Goal: Task Accomplishment & Management: Manage account settings

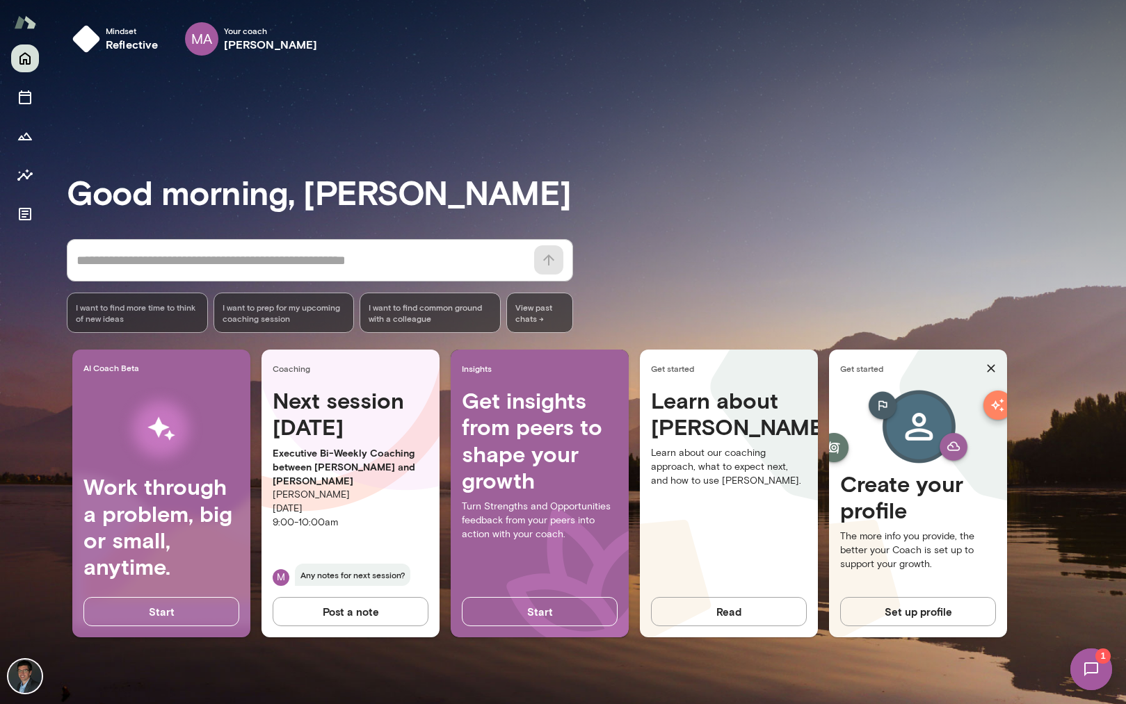
click at [1086, 649] on img at bounding box center [1090, 669] width 57 height 57
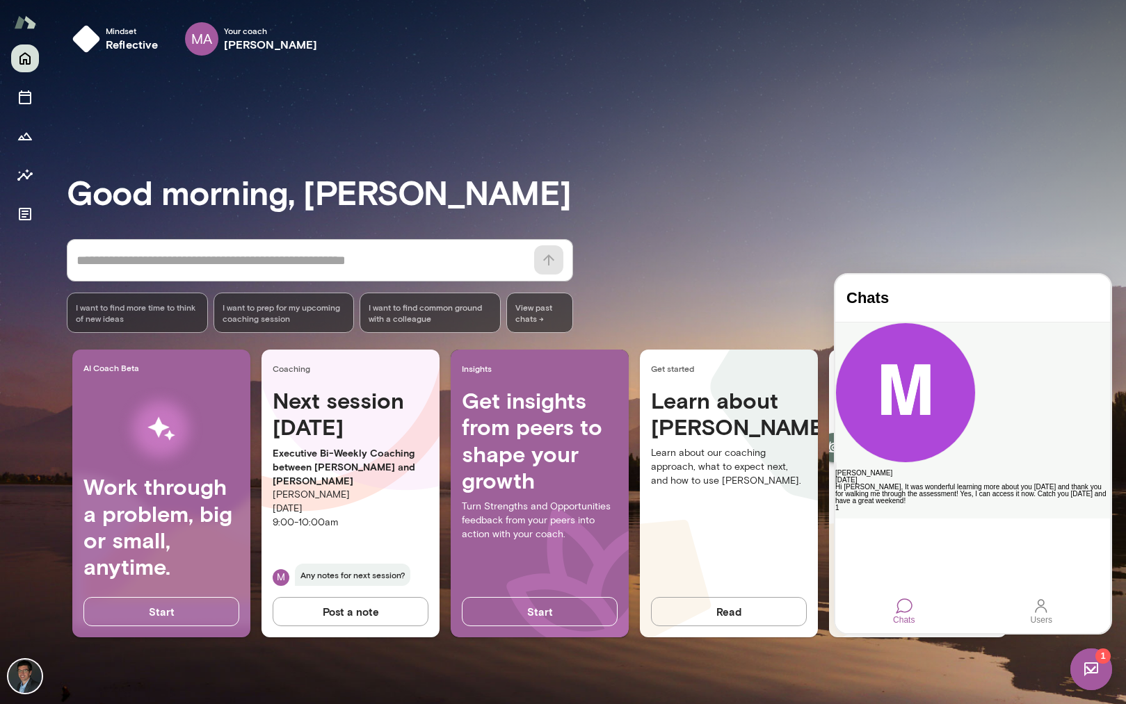
click at [1006, 484] on div "Hi [PERSON_NAME], It was wonderful learning more about you [DATE] and thank you…" at bounding box center [972, 494] width 275 height 21
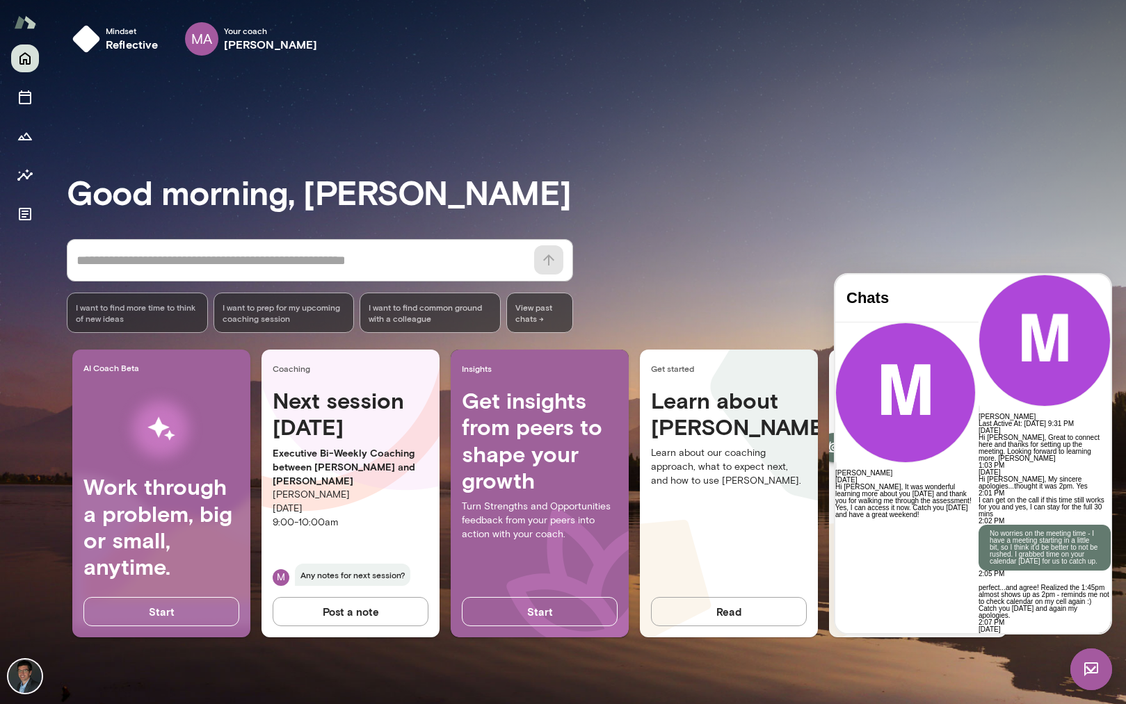
scroll to position [303, 0]
click at [670, 158] on div "Good morning, [PERSON_NAME] * ​ ​ I want to find more time to think of new idea…" at bounding box center [596, 385] width 1059 height 604
click at [267, 42] on h6 "[PERSON_NAME]" at bounding box center [271, 44] width 94 height 17
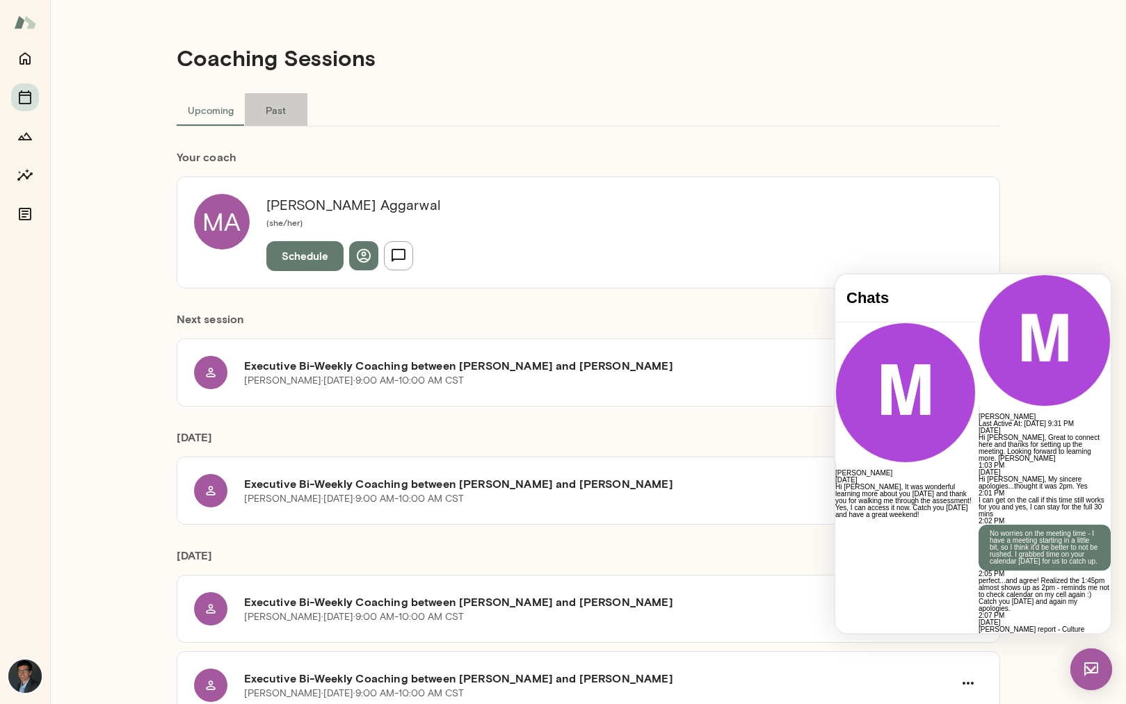
click at [264, 108] on button "Past" at bounding box center [276, 109] width 63 height 33
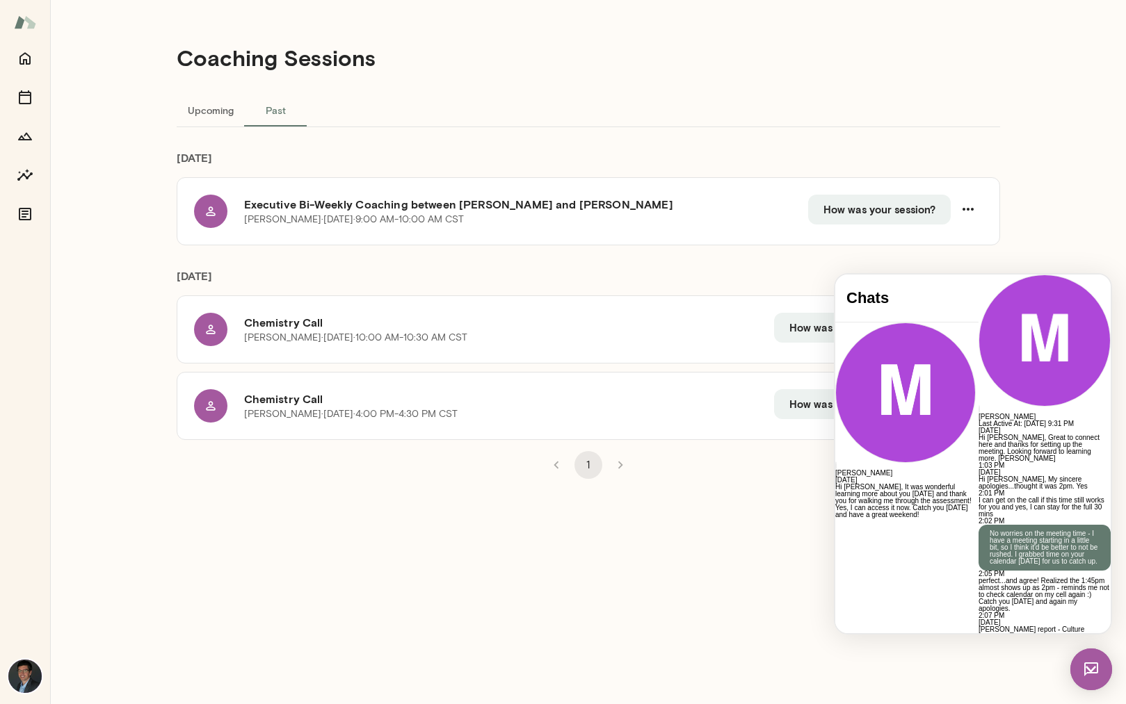
click at [1086, 673] on img at bounding box center [1091, 670] width 42 height 42
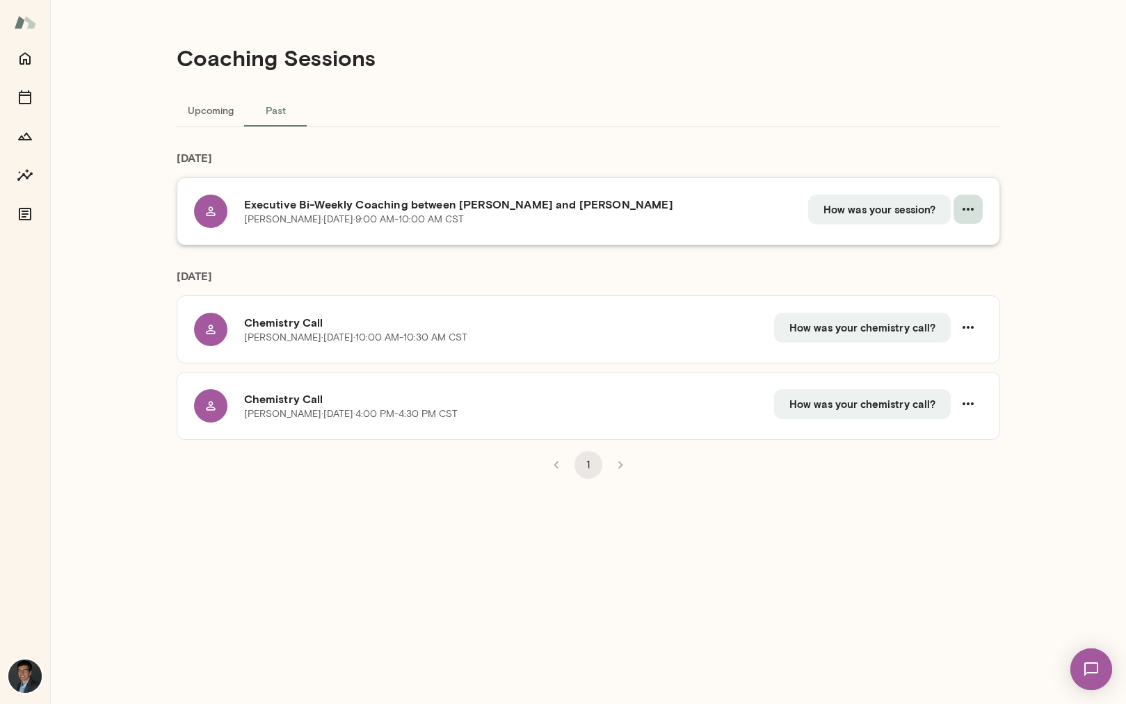
click at [977, 212] on button "button" at bounding box center [967, 209] width 29 height 29
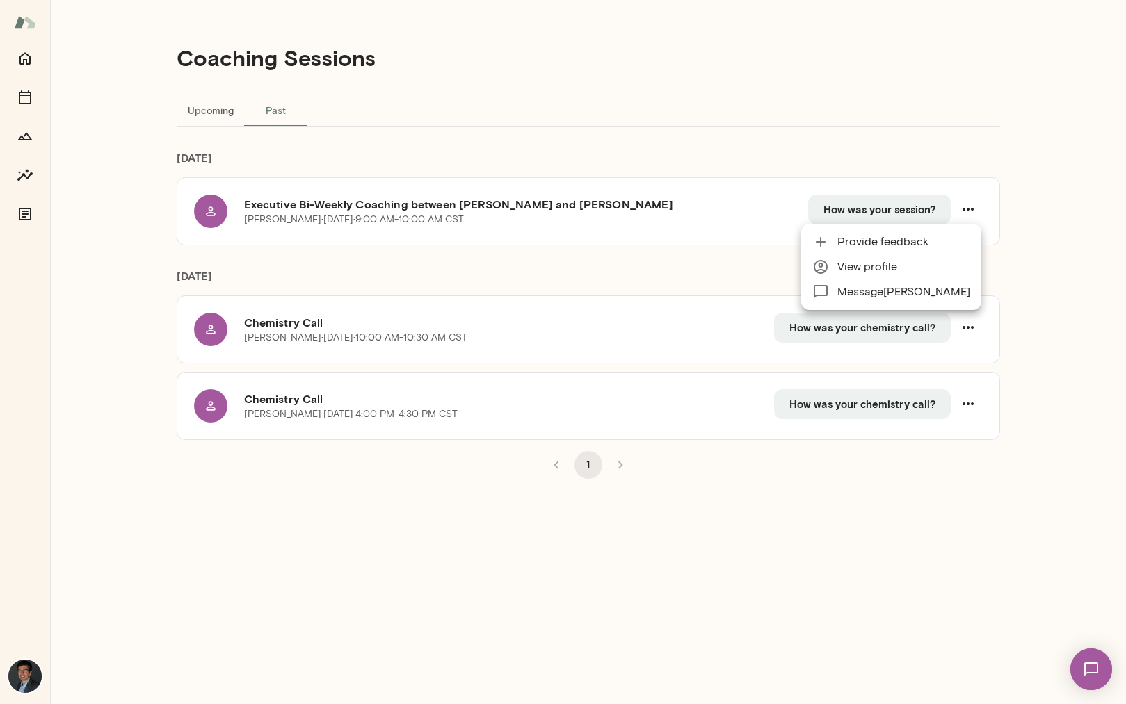
drag, startPoint x: 126, startPoint y: 105, endPoint x: 1, endPoint y: 66, distance: 131.1
click at [126, 104] on div at bounding box center [563, 352] width 1126 height 704
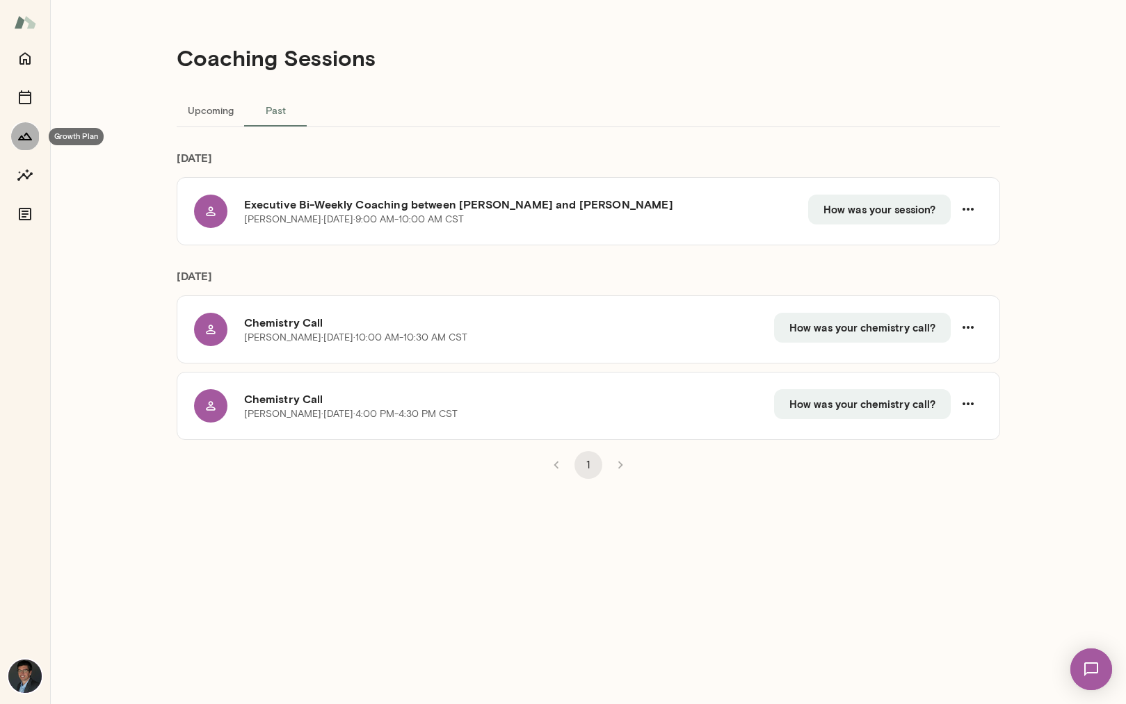
click at [22, 135] on icon "Growth Plan" at bounding box center [25, 136] width 17 height 17
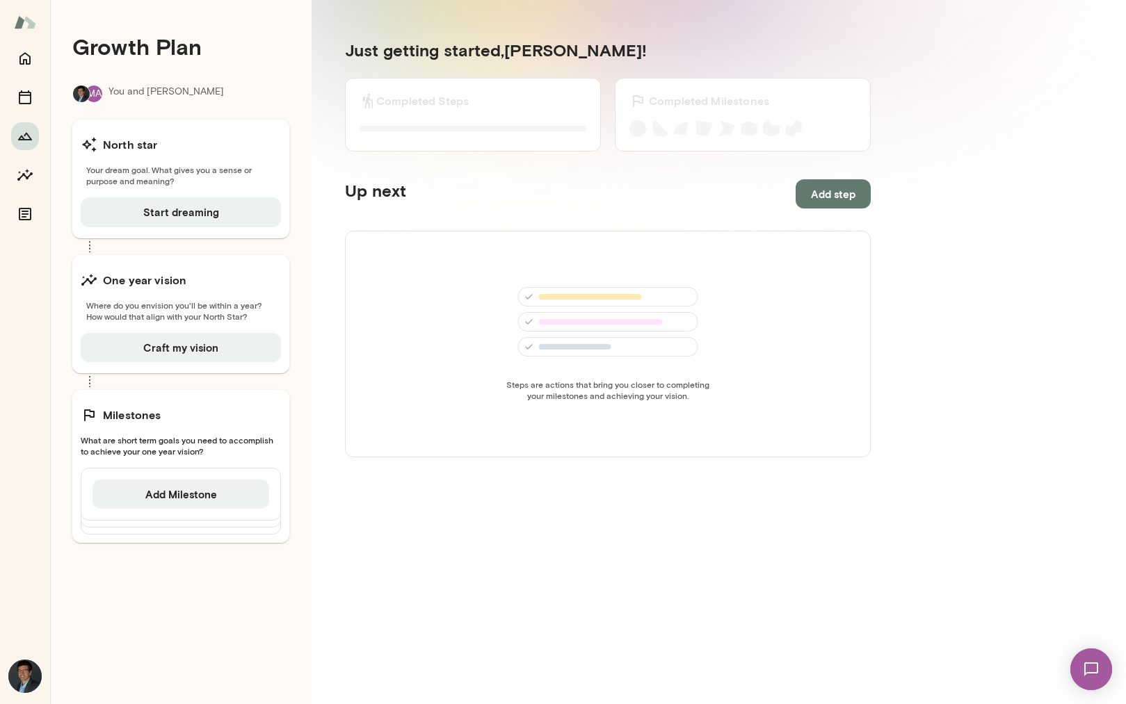
click at [225, 162] on div "North star Your dream goal. What gives you a sense or purpose and meaning? Star…" at bounding box center [180, 179] width 217 height 118
click at [201, 447] on span "What are short term goals you need to accomplish to achieve your one year visio…" at bounding box center [181, 446] width 200 height 22
click at [232, 437] on span "What are short term goals you need to accomplish to achieve your one year visio…" at bounding box center [181, 446] width 200 height 22
click at [158, 490] on button "Add Milestone" at bounding box center [180, 494] width 177 height 29
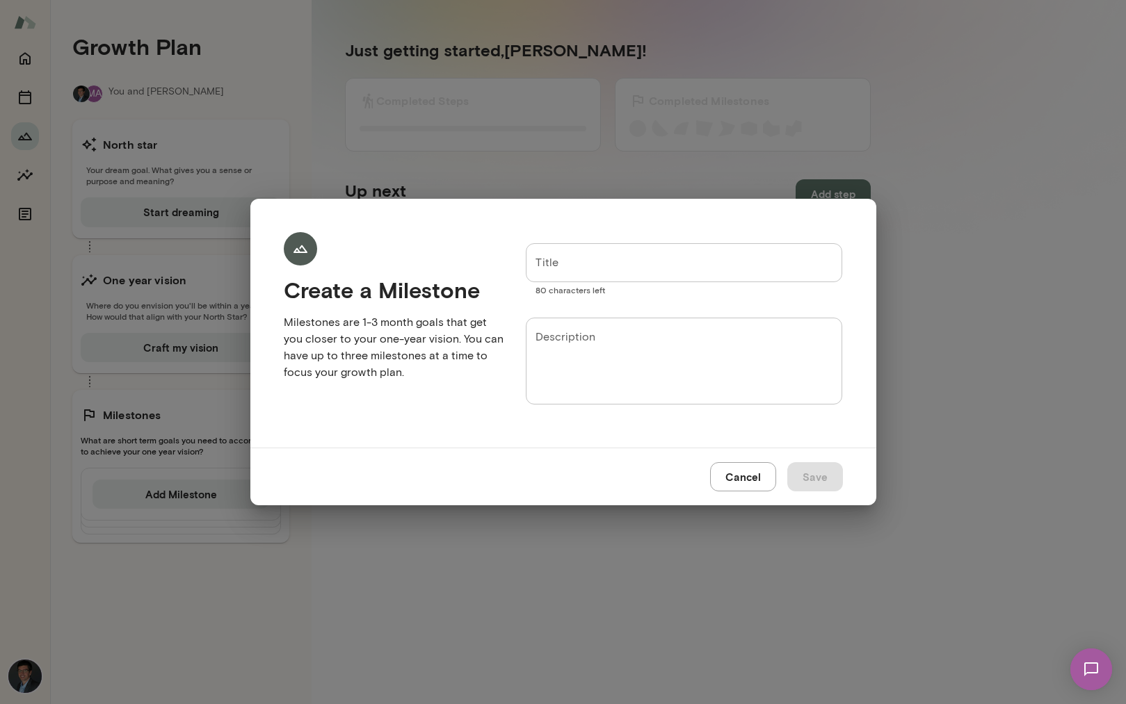
click at [743, 489] on button "Cancel" at bounding box center [743, 476] width 66 height 29
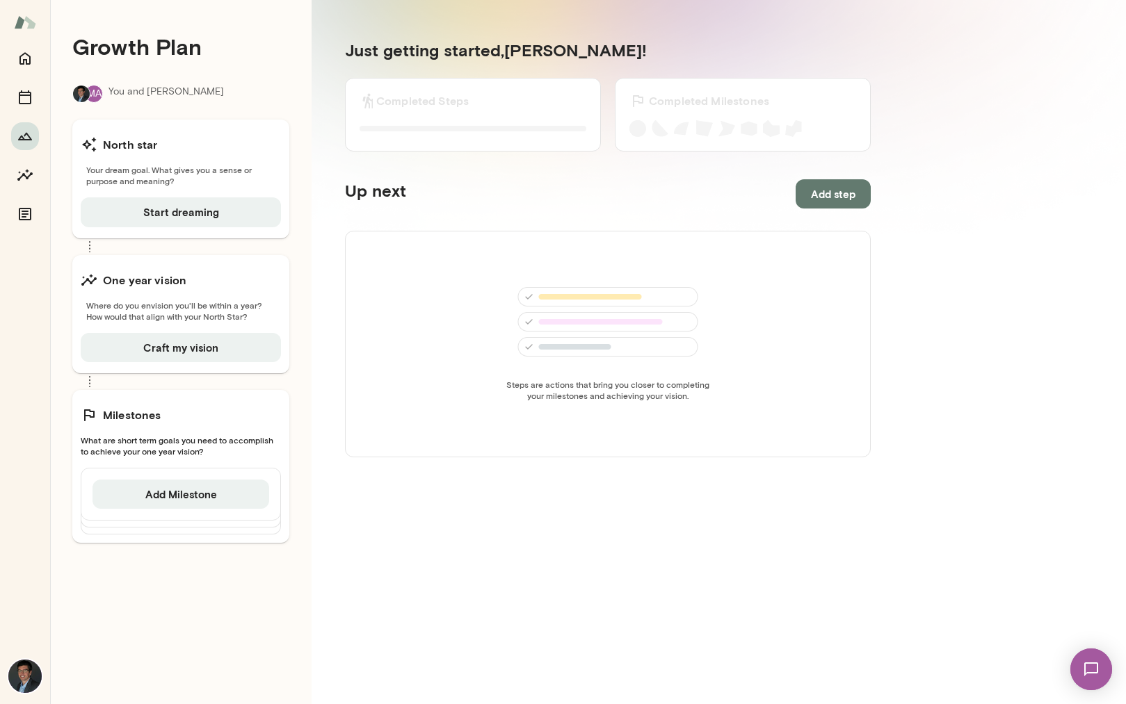
click at [238, 185] on span "Your dream goal. What gives you a sense or purpose and meaning?" at bounding box center [181, 175] width 200 height 22
drag, startPoint x: 233, startPoint y: 183, endPoint x: 67, endPoint y: 173, distance: 166.5
click at [67, 173] on div "Growth Plan MA You and [PERSON_NAME] star Your dream goal. What gives you a sen…" at bounding box center [180, 352] width 261 height 704
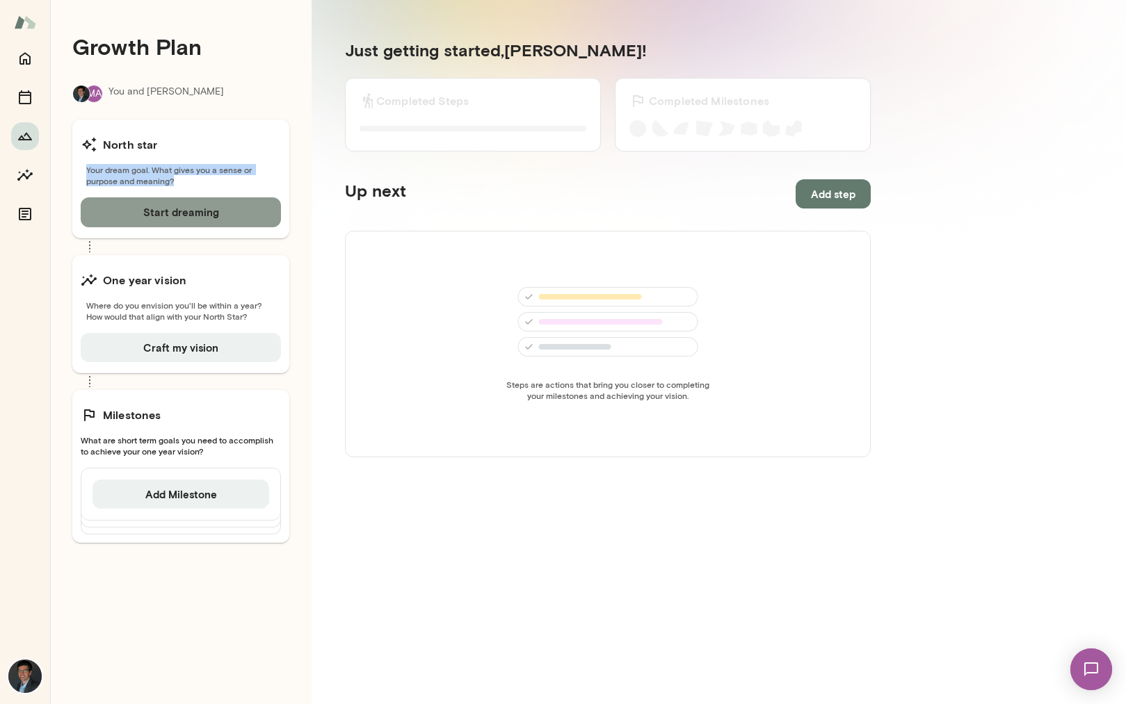
click at [229, 215] on button "Start dreaming" at bounding box center [181, 211] width 200 height 29
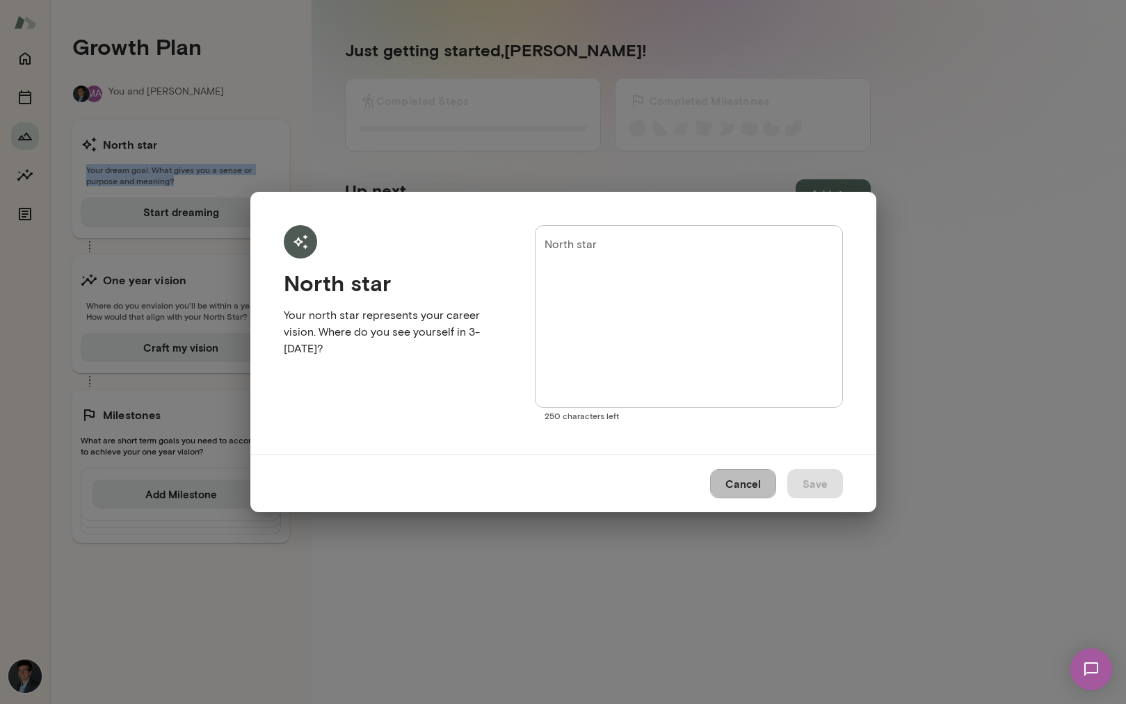
click at [731, 479] on button "Cancel" at bounding box center [743, 483] width 66 height 29
